Goal: Task Accomplishment & Management: Complete application form

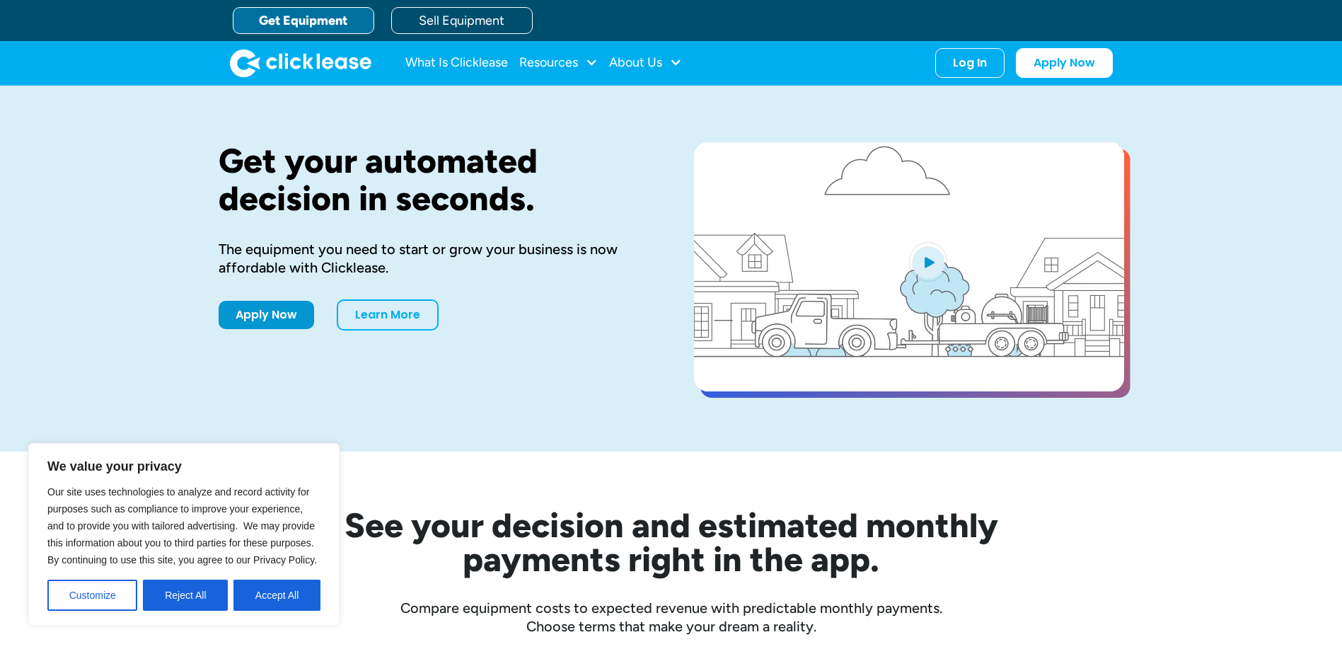
click at [398, 492] on div "See your decision and estimated monthly payments right in the app. Compare equi…" at bounding box center [671, 543] width 905 height 184
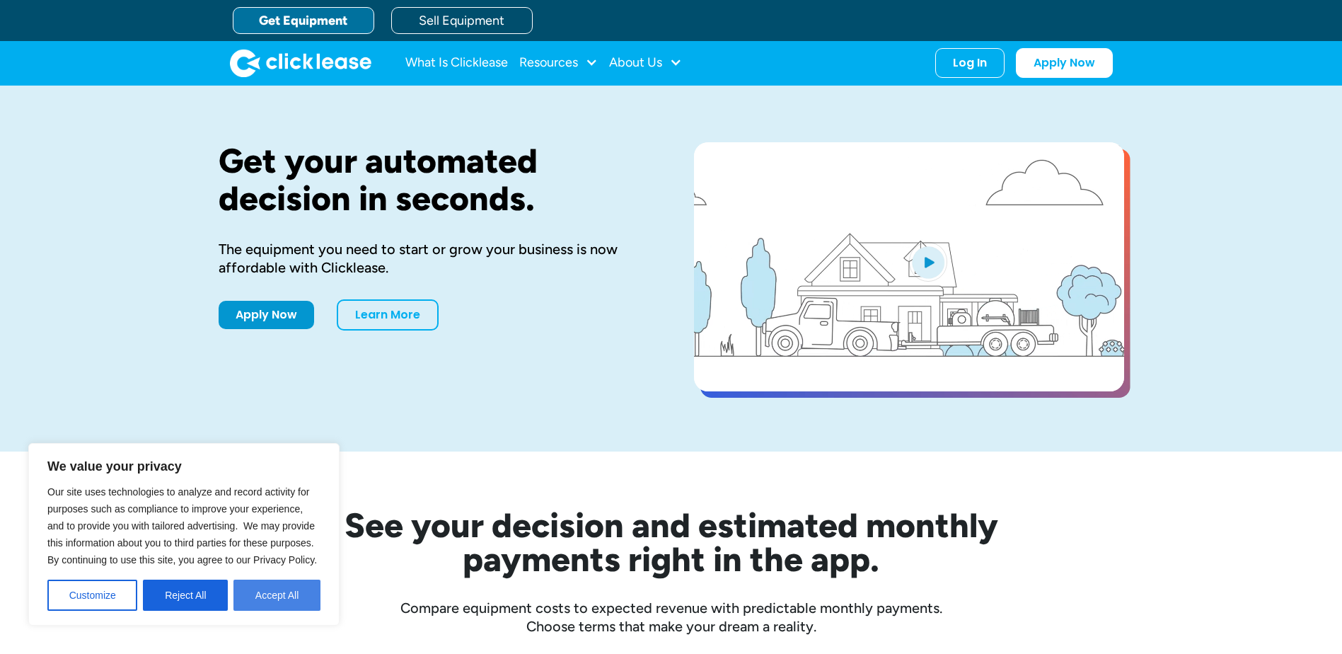
click at [268, 601] on button "Accept All" at bounding box center [276, 594] width 87 height 31
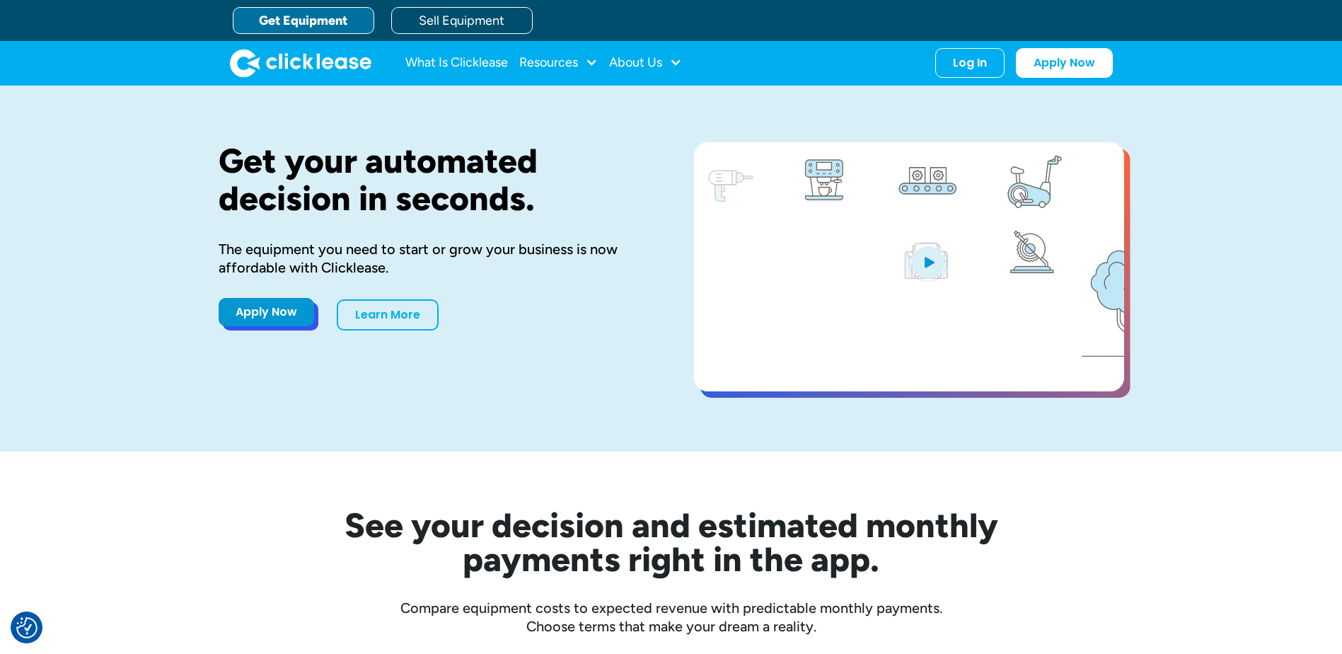
click at [266, 306] on link "Apply Now" at bounding box center [266, 312] width 95 height 28
